Goal: Transaction & Acquisition: Purchase product/service

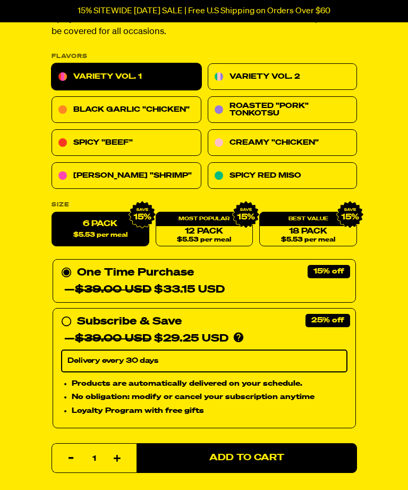
scroll to position [578, 0]
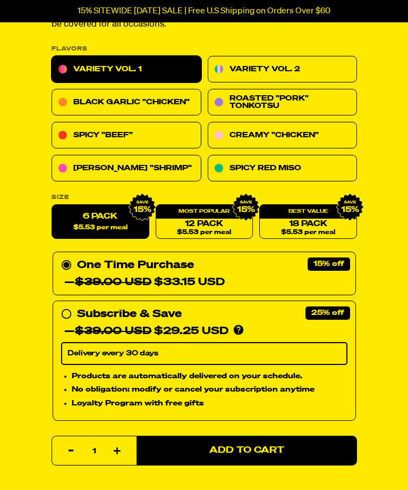
click at [65, 266] on icon at bounding box center [66, 264] width 11 height 11
click at [65, 256] on input "One Time Purchase — $39.00 USD $33.15 USD" at bounding box center [64, 256] width 7 height 0
click at [66, 266] on icon at bounding box center [66, 264] width 11 height 11
click at [66, 256] on input "One Time Purchase — $39.00 USD $33.15 USD" at bounding box center [64, 256] width 7 height 0
click at [208, 221] on link "12 Pack $5.53 per meal" at bounding box center [204, 221] width 98 height 35
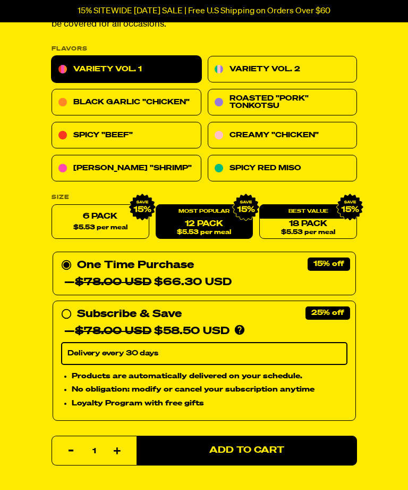
radio input "false"
click at [66, 314] on circle at bounding box center [66, 314] width 0 height 0
click at [65, 305] on input "Subscribe & Save 25% — $78.00 USD $58.50 USD You'll receive your selected flavo…" at bounding box center [64, 305] width 7 height 0
radio input "true"
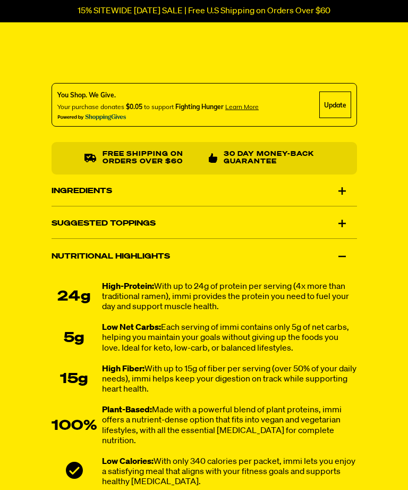
scroll to position [1031, 0]
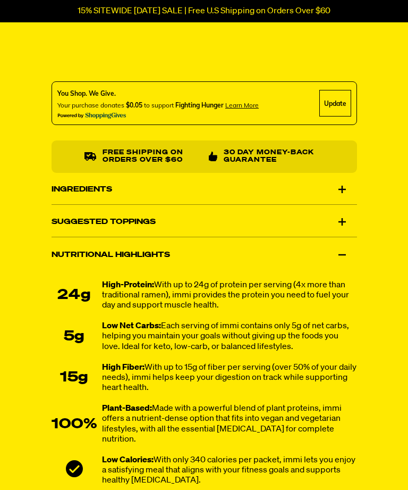
click at [339, 219] on div "Suggested Toppings" at bounding box center [205, 222] width 306 height 30
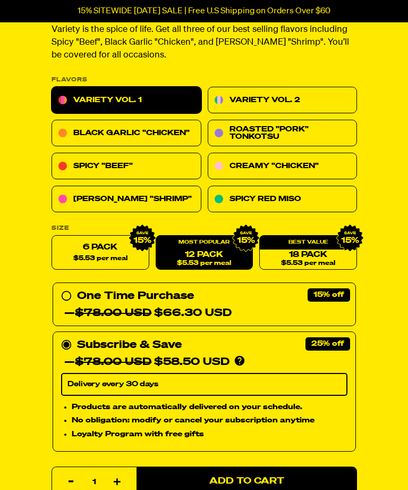
scroll to position [549, 0]
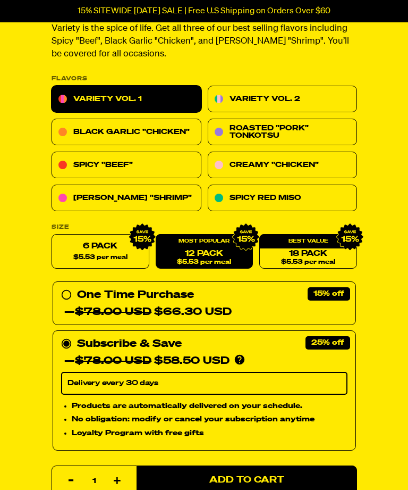
click at [276, 480] on span "Add to Cart" at bounding box center [246, 479] width 75 height 9
select select "Every 30 Days"
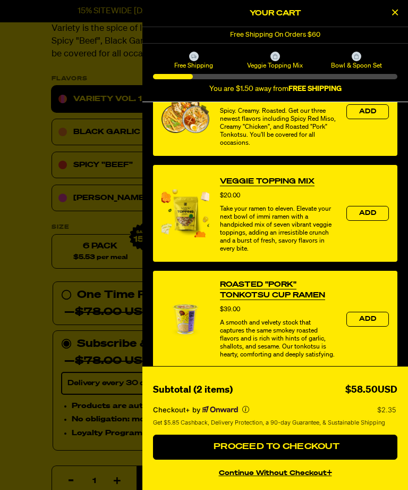
scroll to position [273, 0]
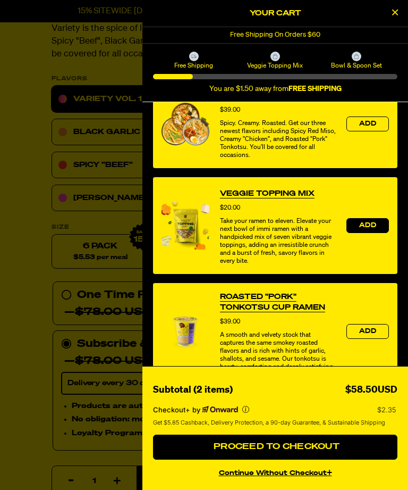
click at [374, 229] on span "Add" at bounding box center [367, 225] width 17 height 6
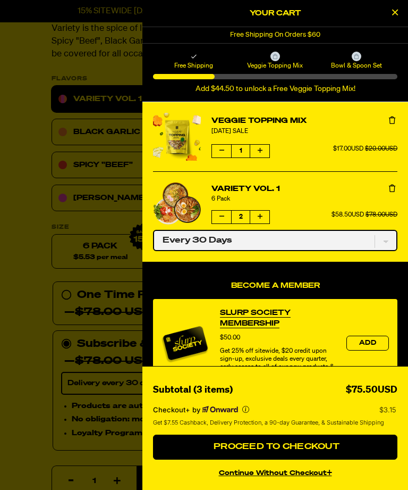
click at [387, 239] on select "One-time only Every 30 Days" at bounding box center [275, 240] width 244 height 21
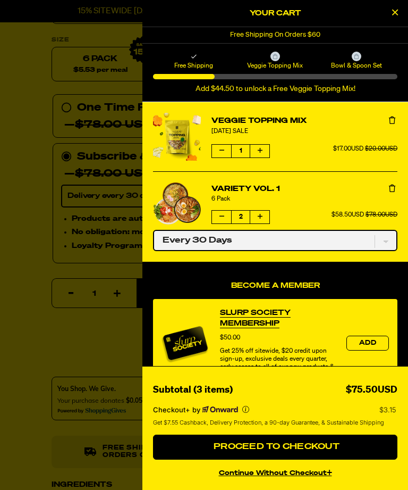
scroll to position [737, 0]
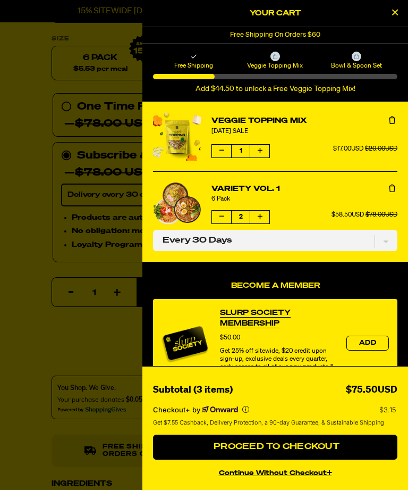
click at [64, 103] on div at bounding box center [204, 245] width 408 height 490
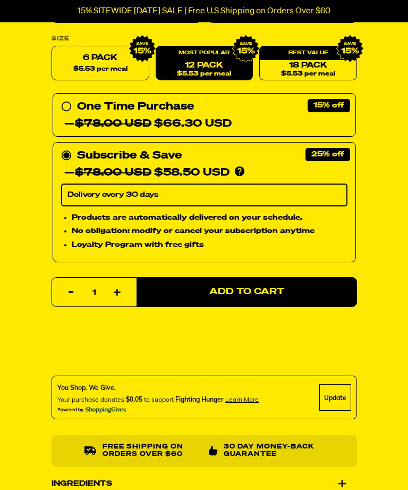
click at [69, 107] on circle at bounding box center [66, 106] width 9 height 9
click at [68, 98] on input "One Time Purchase — $78.00 USD $66.30 USD" at bounding box center [64, 98] width 7 height 0
radio input "true"
click at [264, 289] on span "Add to Cart" at bounding box center [246, 291] width 75 height 9
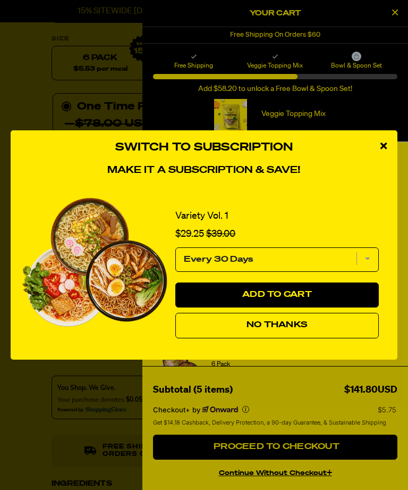
click at [297, 329] on span "No Thanks" at bounding box center [277, 325] width 61 height 9
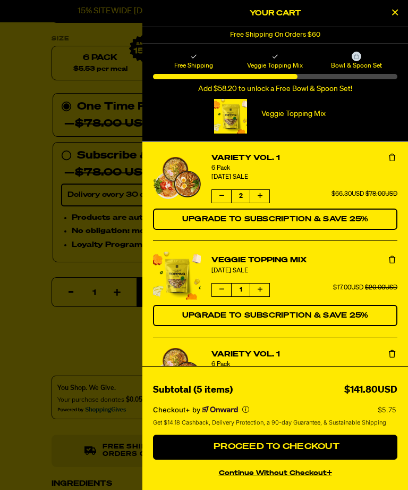
click at [222, 382] on icon "Decrease quantity of Variety Vol. 1" at bounding box center [222, 381] width 5 height 6
click at [223, 379] on icon "Decrease quantity of Variety Vol. 1" at bounding box center [222, 381] width 5 height 6
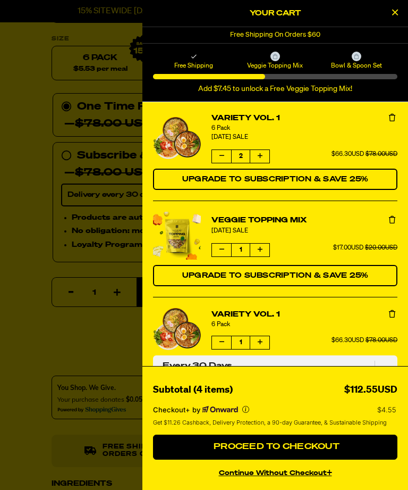
click at [220, 341] on icon "Decrease quantity of Variety Vol. 1" at bounding box center [222, 342] width 5 height 6
